Goal: Task Accomplishment & Management: Manage account settings

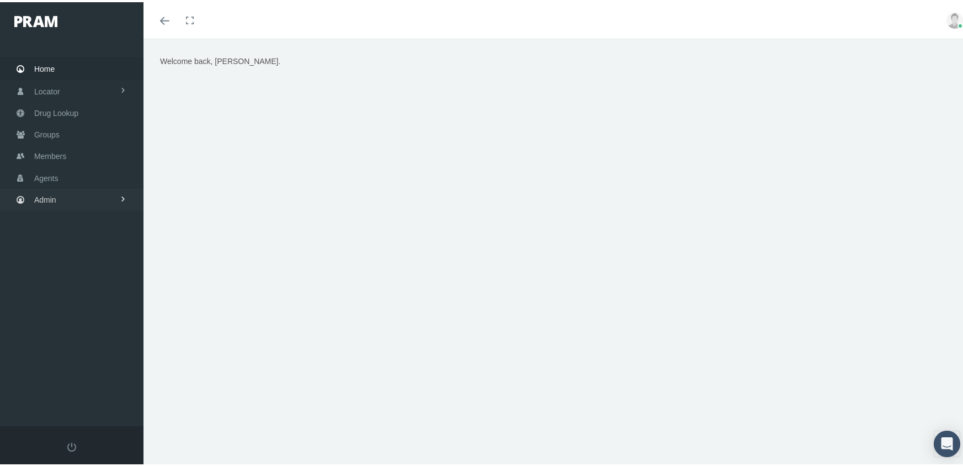
click at [34, 195] on span "Admin" at bounding box center [45, 197] width 22 height 21
click at [74, 278] on span "Group Billing" at bounding box center [67, 283] width 44 height 19
click at [54, 354] on span "Payments" at bounding box center [60, 363] width 34 height 19
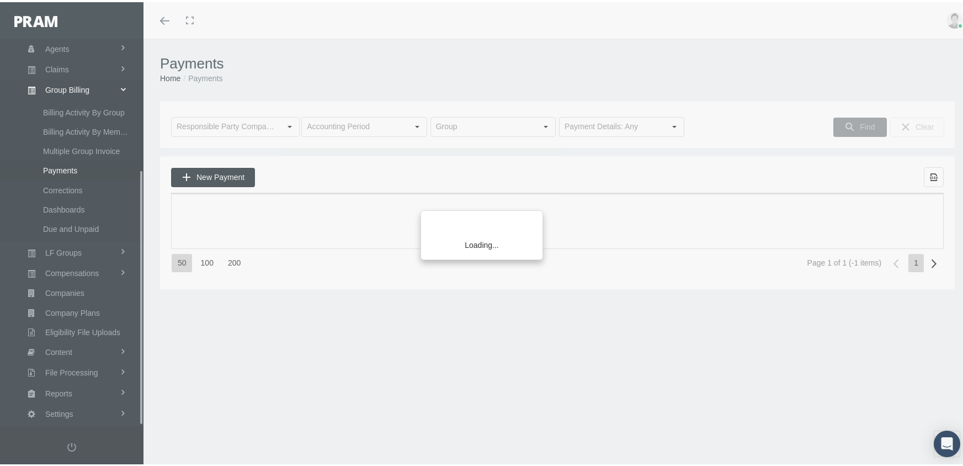
scroll to position [200, 0]
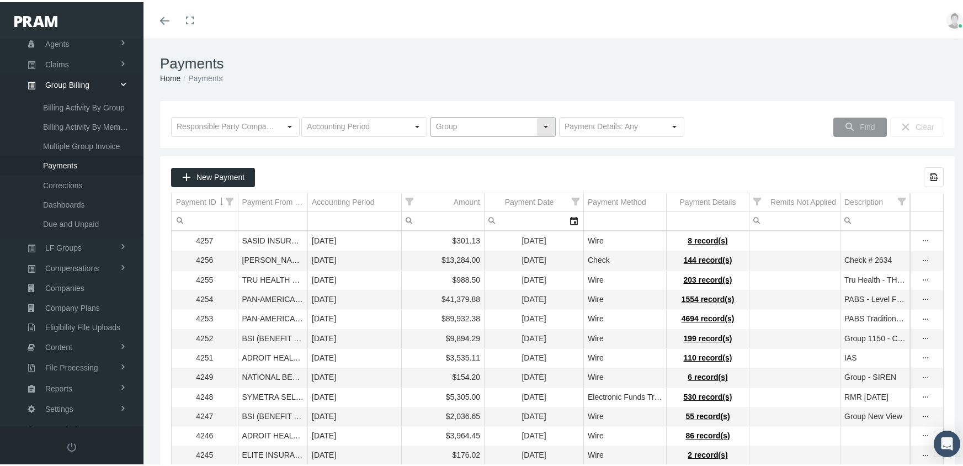
click at [488, 120] on input "text" at bounding box center [483, 124] width 105 height 19
drag, startPoint x: 482, startPoint y: 138, endPoint x: 501, endPoint y: 134, distance: 19.3
click at [481, 138] on div "730408MB - E-SQUARED ENTERPRISES DBA CANE ROSSO - BW1" at bounding box center [490, 145] width 122 height 18
type input "730408MB - E-SQUARED ENTERPRISES DBA CANE ROSSO - BW1"
click at [865, 119] on div "Find" at bounding box center [860, 125] width 52 height 18
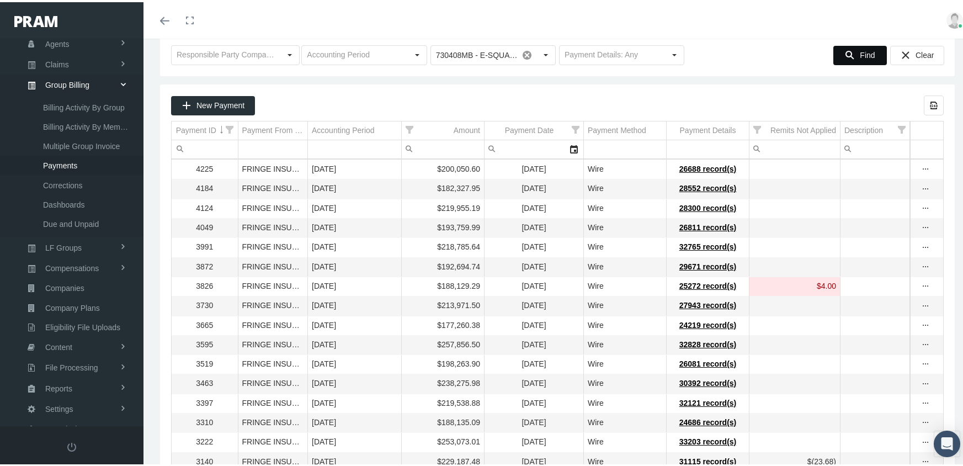
scroll to position [0, 0]
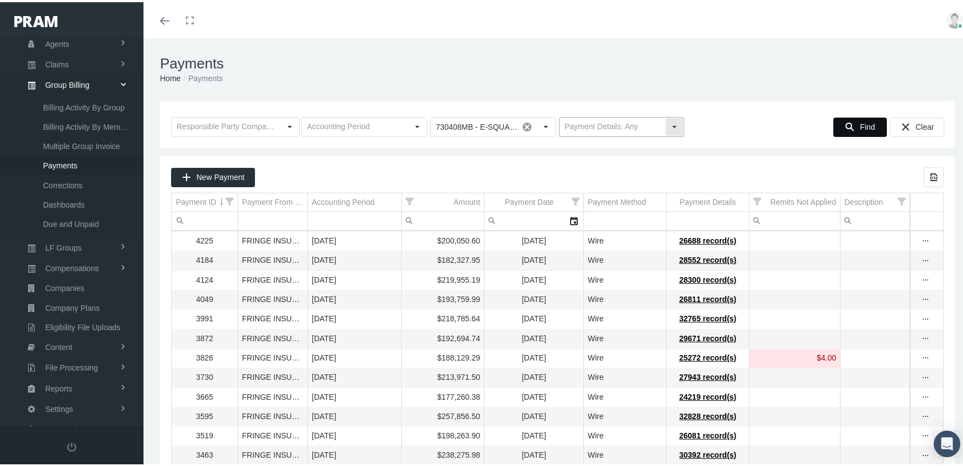
click at [669, 124] on div "Select" at bounding box center [675, 125] width 18 height 18
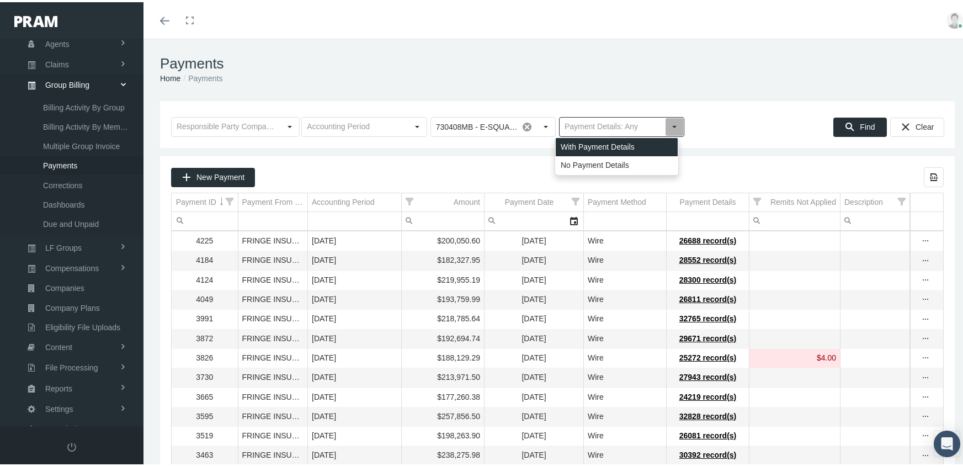
click at [630, 147] on div "With Payment Details" at bounding box center [617, 145] width 122 height 18
type input "With Payment Details"
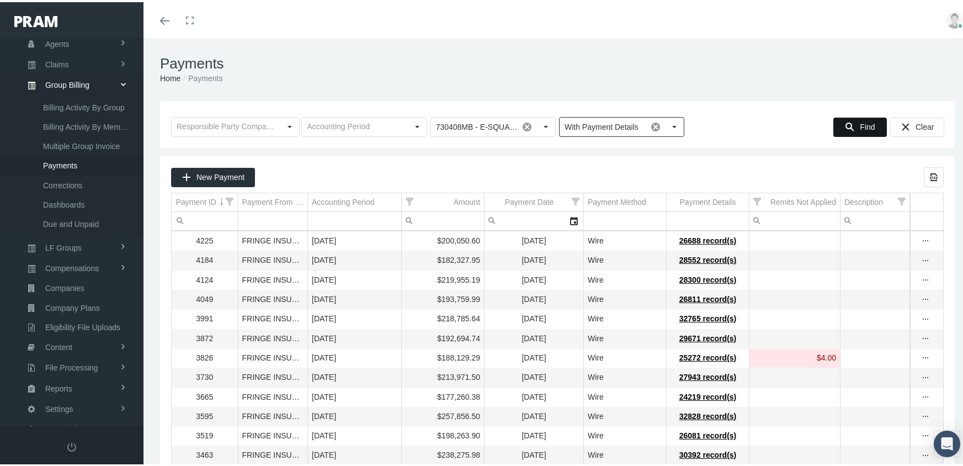
click at [836, 126] on div "Find" at bounding box center [860, 125] width 52 height 18
click at [918, 236] on div "more" at bounding box center [926, 239] width 17 height 10
click at [773, 113] on div "Find Clear" at bounding box center [815, 122] width 258 height 25
click at [903, 123] on div "Clear" at bounding box center [917, 125] width 53 height 18
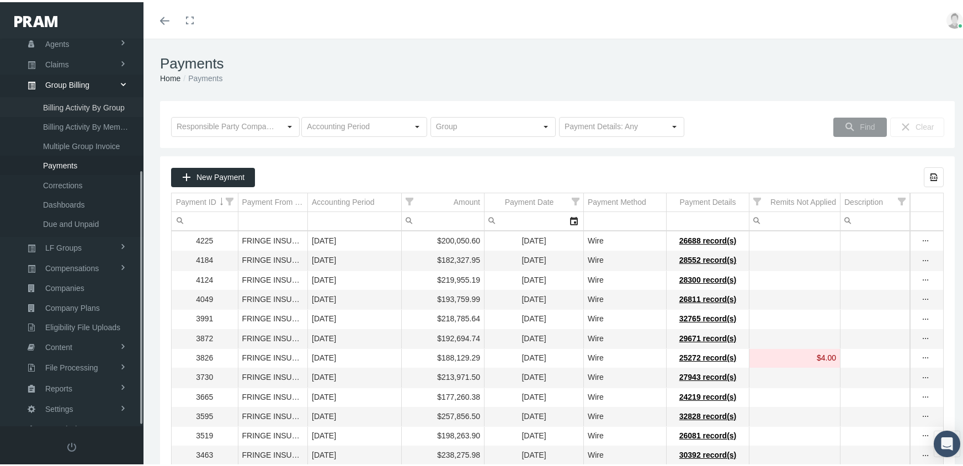
click at [83, 96] on span "Billing Activity By Group" at bounding box center [84, 105] width 82 height 19
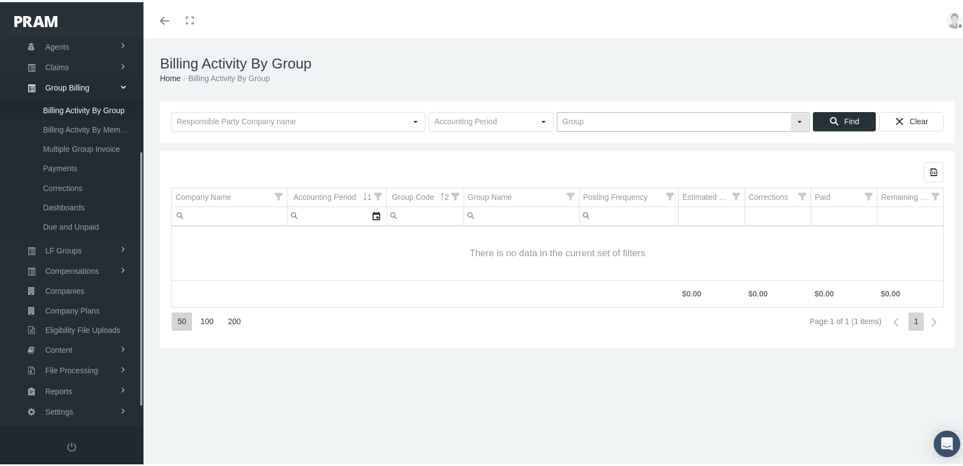
scroll to position [200, 0]
click at [584, 113] on input "text" at bounding box center [673, 119] width 233 height 19
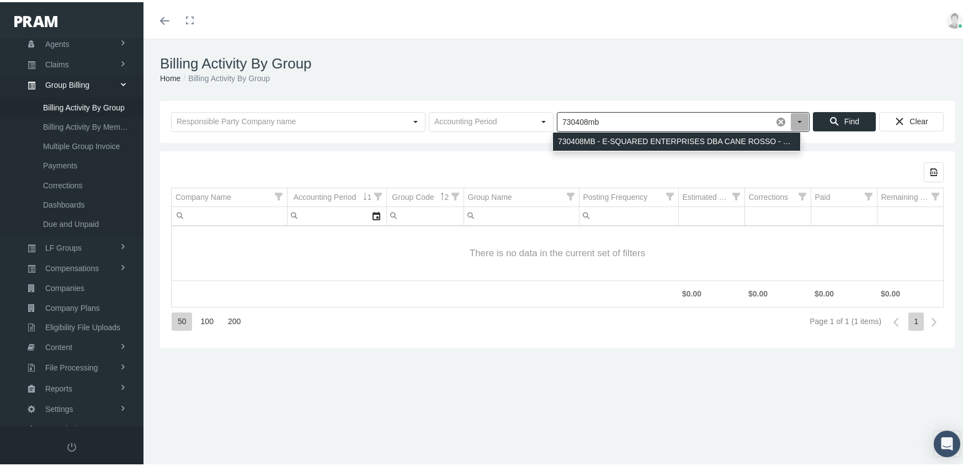
click at [762, 134] on div "730408MB - E-SQUARED ENTERPRISES DBA CANE ROSSO - BW1" at bounding box center [676, 139] width 247 height 18
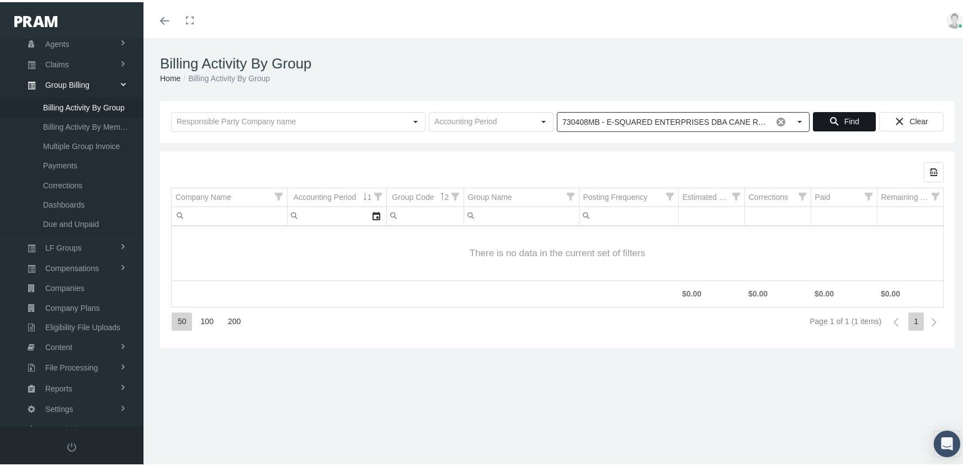
type input "730408MB - E-SQUARED ENTERPRISES DBA CANE ROSSO - BW1"
click at [846, 117] on span "Find" at bounding box center [851, 119] width 15 height 9
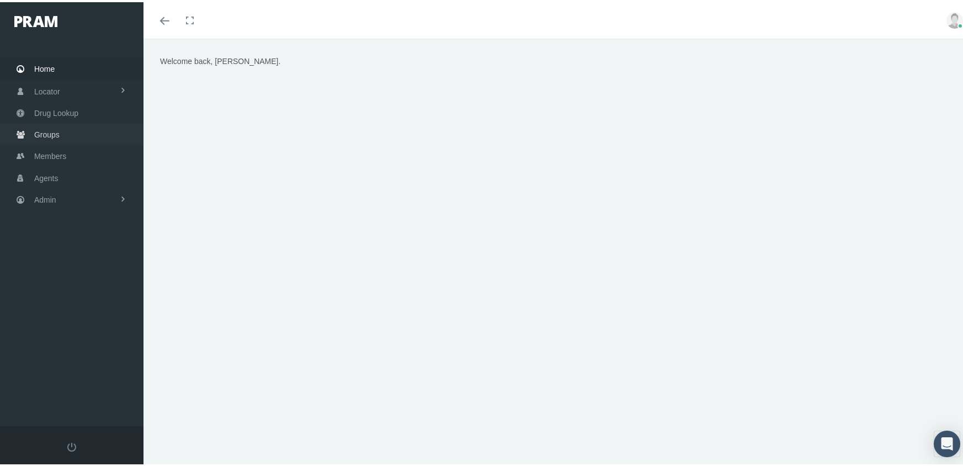
click at [40, 126] on span "Groups" at bounding box center [46, 132] width 25 height 21
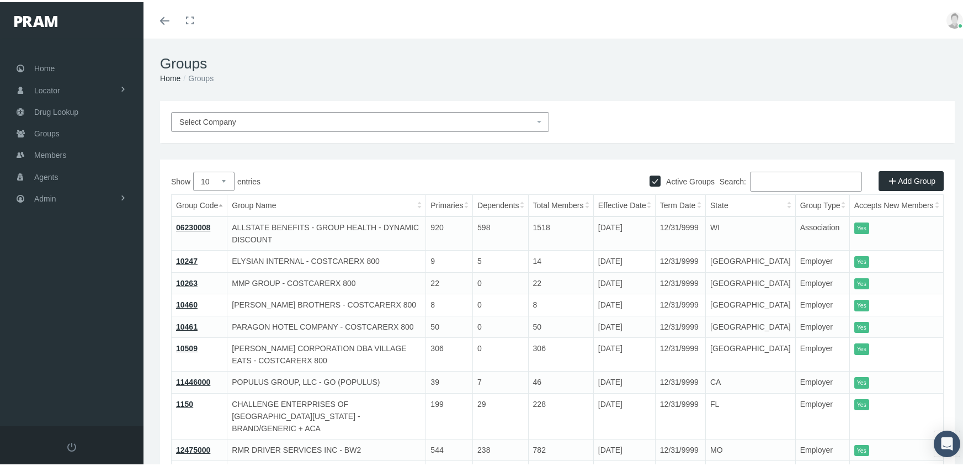
click at [782, 184] on input "Search:" at bounding box center [806, 179] width 112 height 20
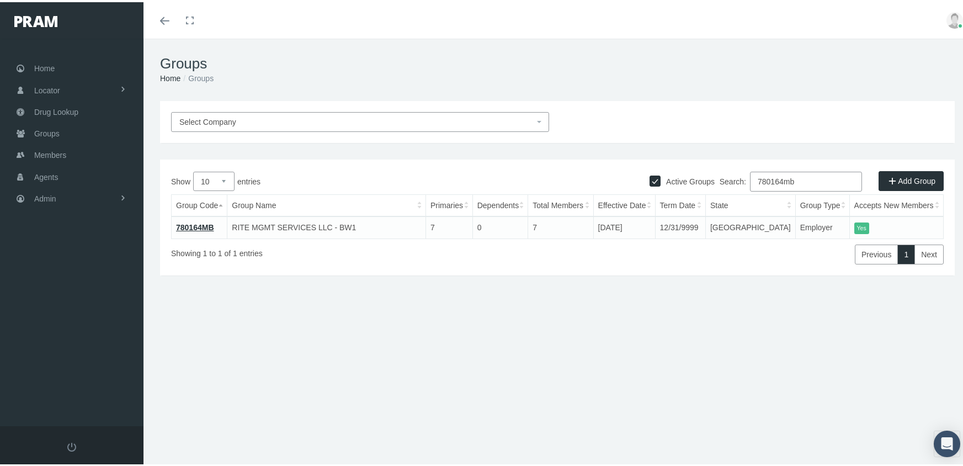
type input "780164mb"
click at [204, 221] on link "780164MB" at bounding box center [195, 225] width 38 height 9
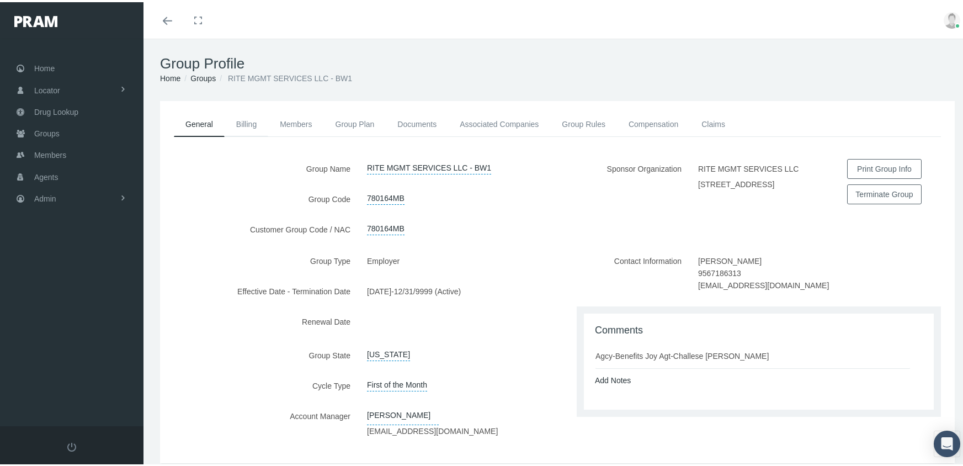
click at [247, 120] on link "Billing" at bounding box center [247, 122] width 44 height 24
click at [244, 115] on link "Billing" at bounding box center [247, 122] width 44 height 24
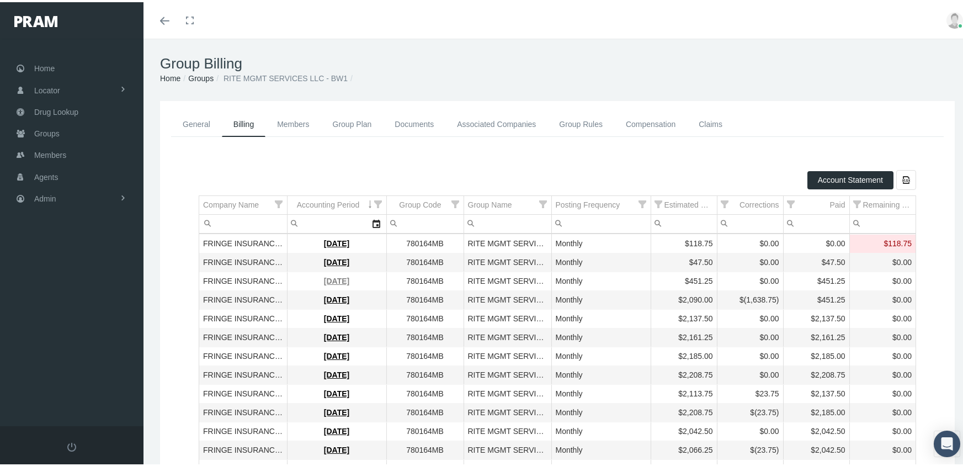
click at [339, 279] on link "[DATE]" at bounding box center [336, 278] width 25 height 9
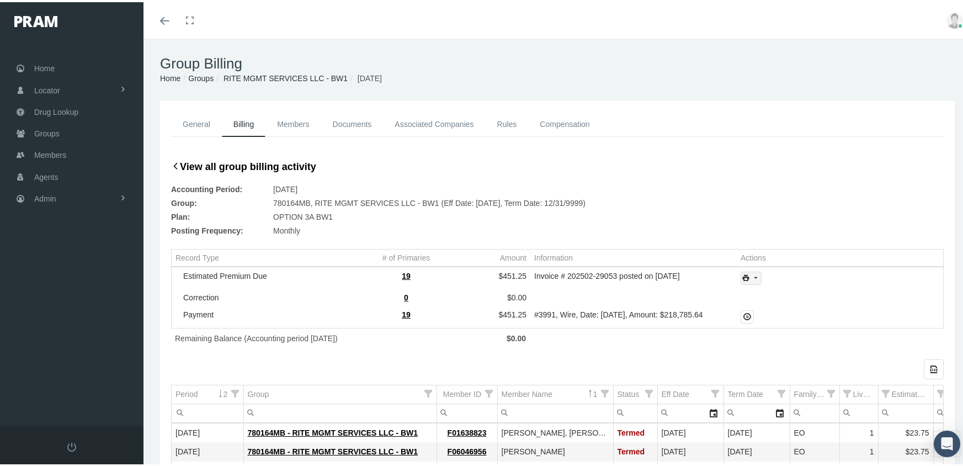
click at [751, 280] on icon "print" at bounding box center [756, 276] width 10 height 10
click at [772, 317] on div "Invoice Details" at bounding box center [781, 312] width 86 height 18
click at [187, 123] on link "General" at bounding box center [196, 122] width 51 height 25
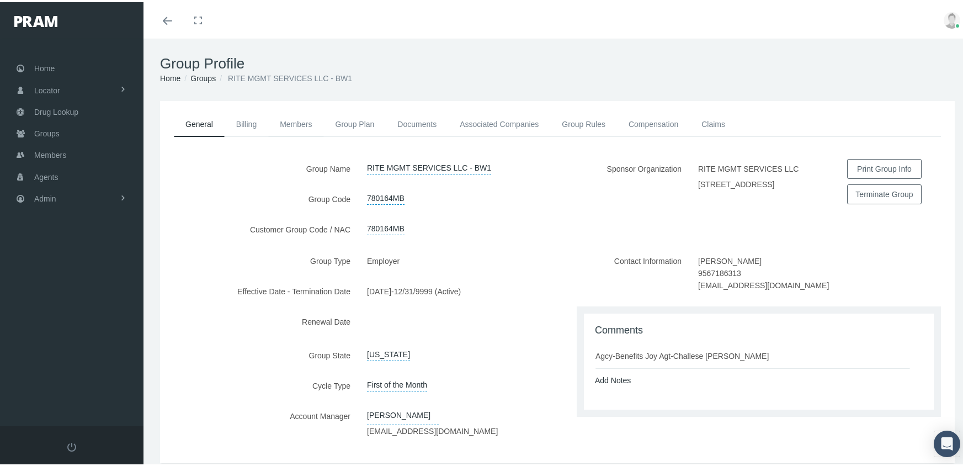
click at [295, 123] on link "Members" at bounding box center [295, 122] width 55 height 24
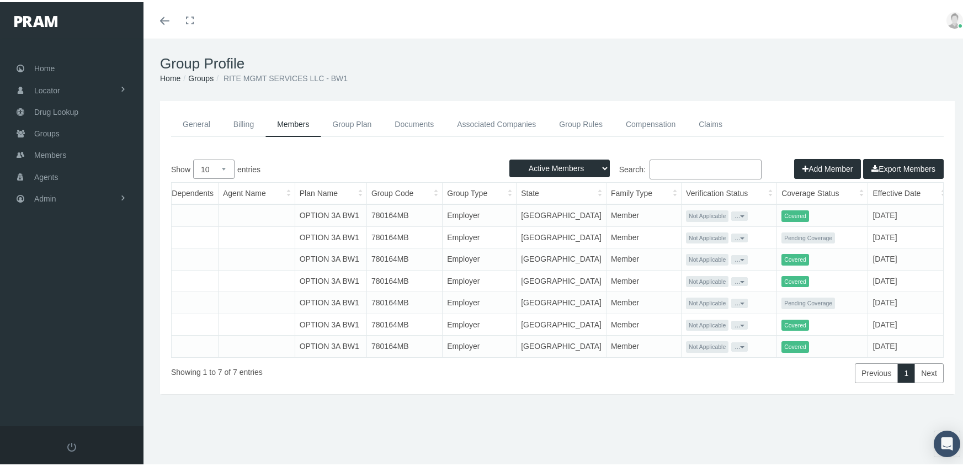
scroll to position [0, 181]
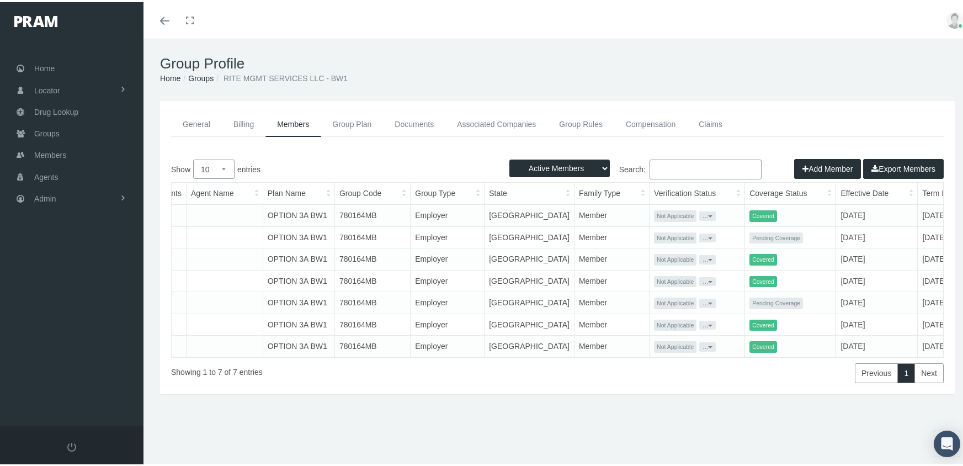
click at [918, 185] on th "Term Date" at bounding box center [952, 191] width 69 height 22
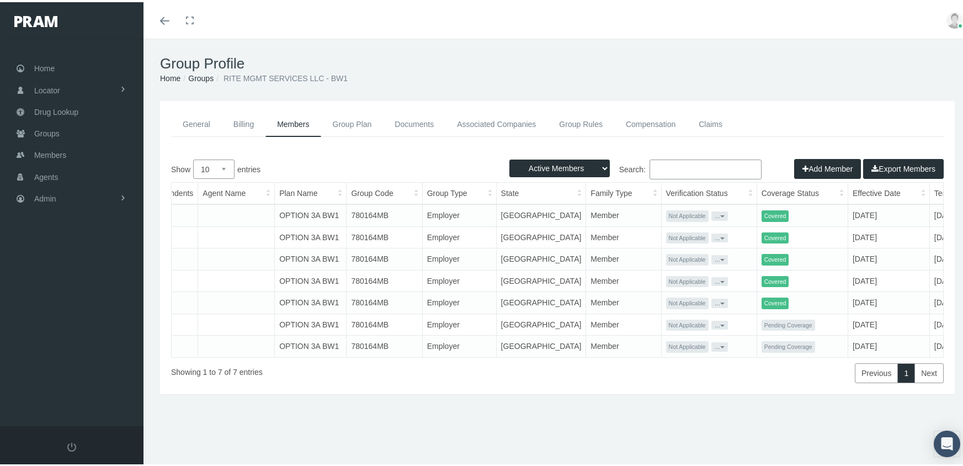
click at [848, 184] on th "Effective Date" at bounding box center [889, 191] width 82 height 22
click at [848, 184] on th "Effective Date" at bounding box center [879, 191] width 62 height 22
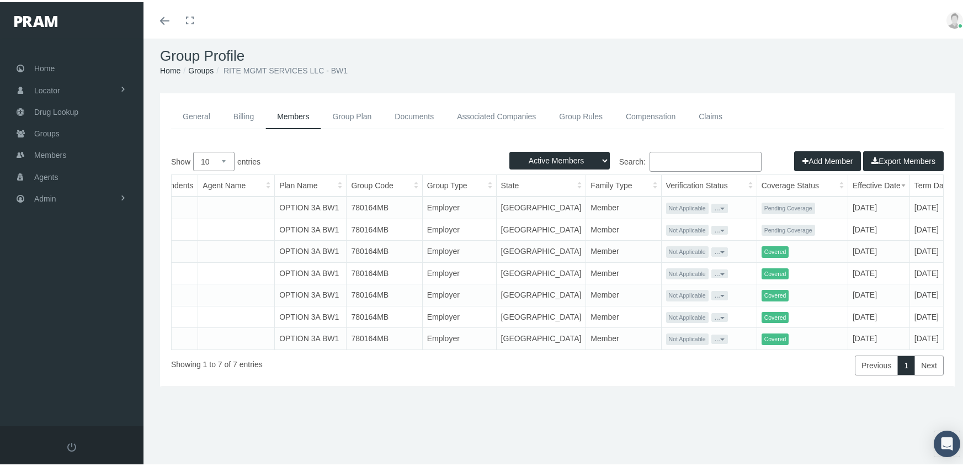
scroll to position [0, 0]
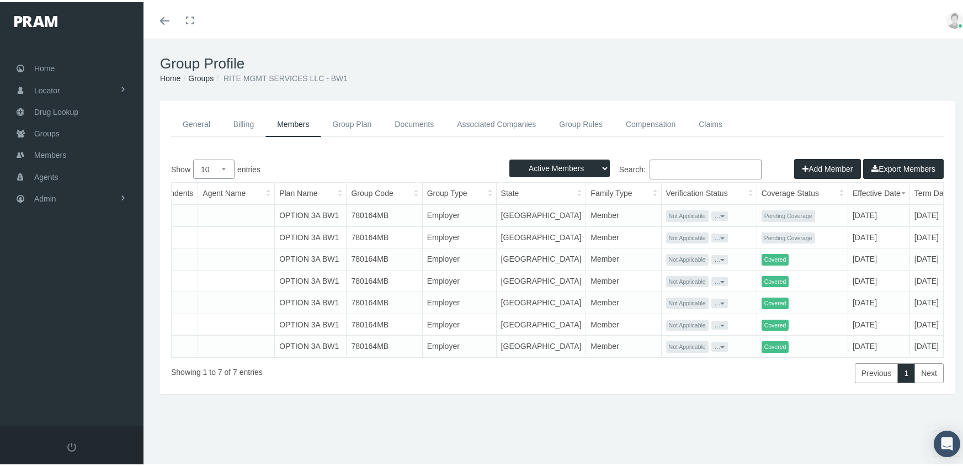
click at [564, 163] on select "Active Members Terminated Members Active & Terminated" at bounding box center [559, 166] width 100 height 18
select select "3"
click at [509, 157] on select "Active Members Terminated Members Active & Terminated" at bounding box center [559, 166] width 100 height 18
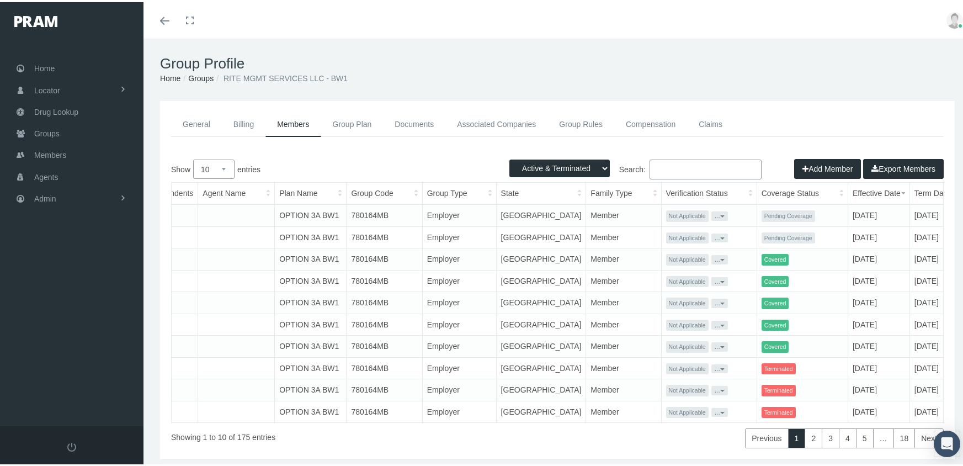
click at [759, 187] on th "Coverage Status" at bounding box center [802, 191] width 91 height 22
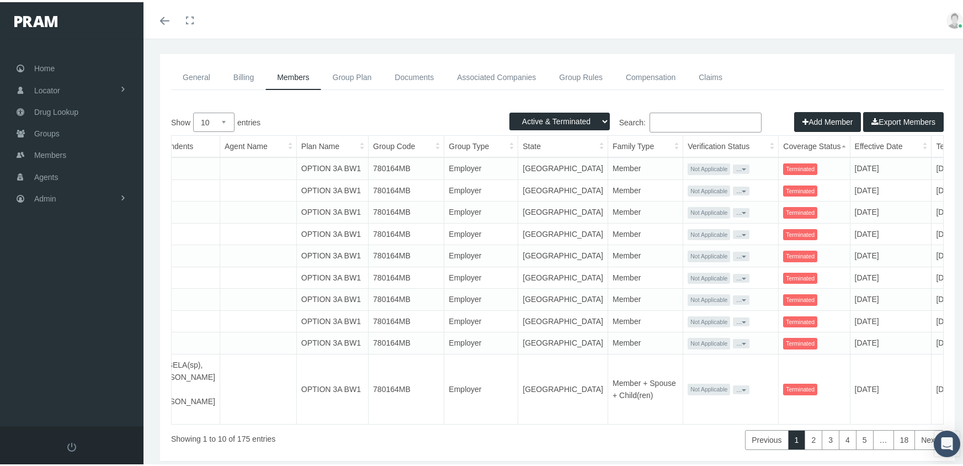
scroll to position [81, 0]
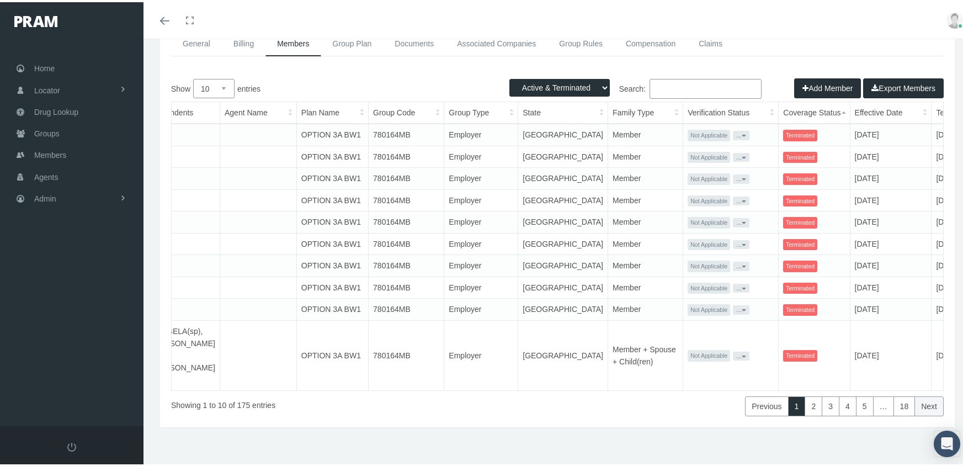
click at [926, 400] on link "Next" at bounding box center [929, 404] width 29 height 20
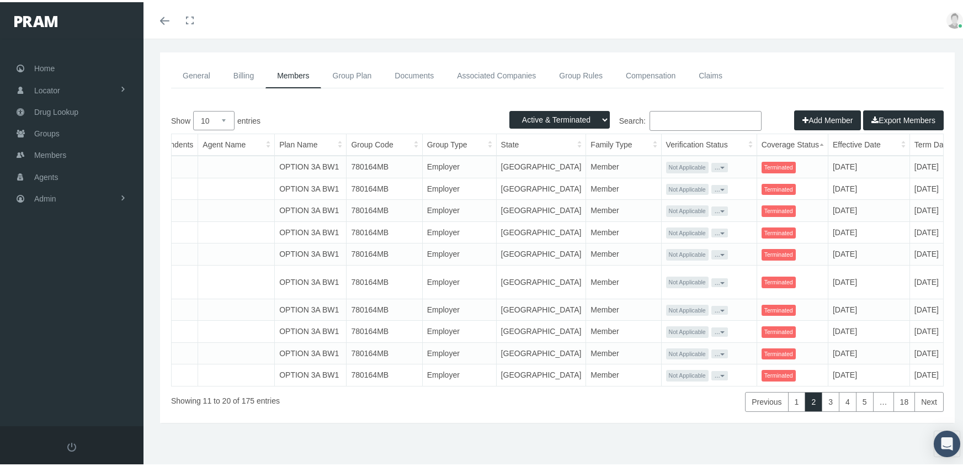
click at [926, 400] on link "Next" at bounding box center [929, 400] width 29 height 20
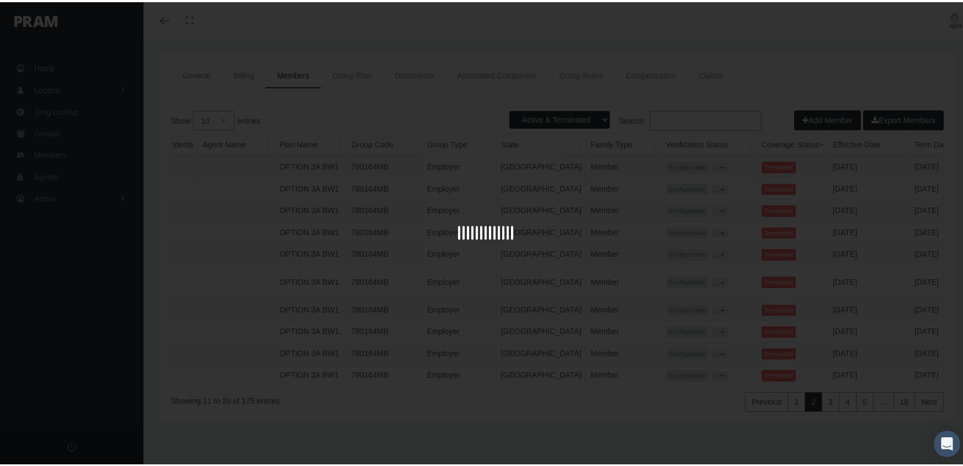
scroll to position [57, 0]
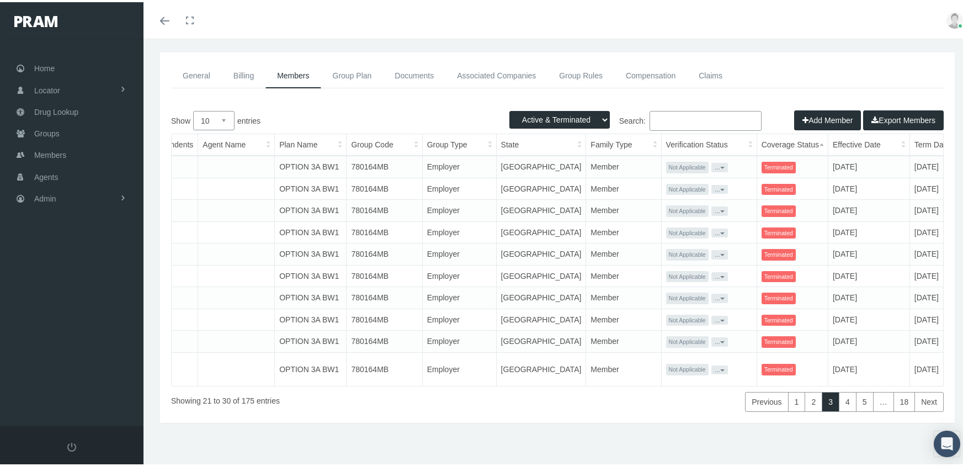
click at [887, 109] on button "Export Members" at bounding box center [903, 118] width 81 height 20
